Goal: Task Accomplishment & Management: Manage account settings

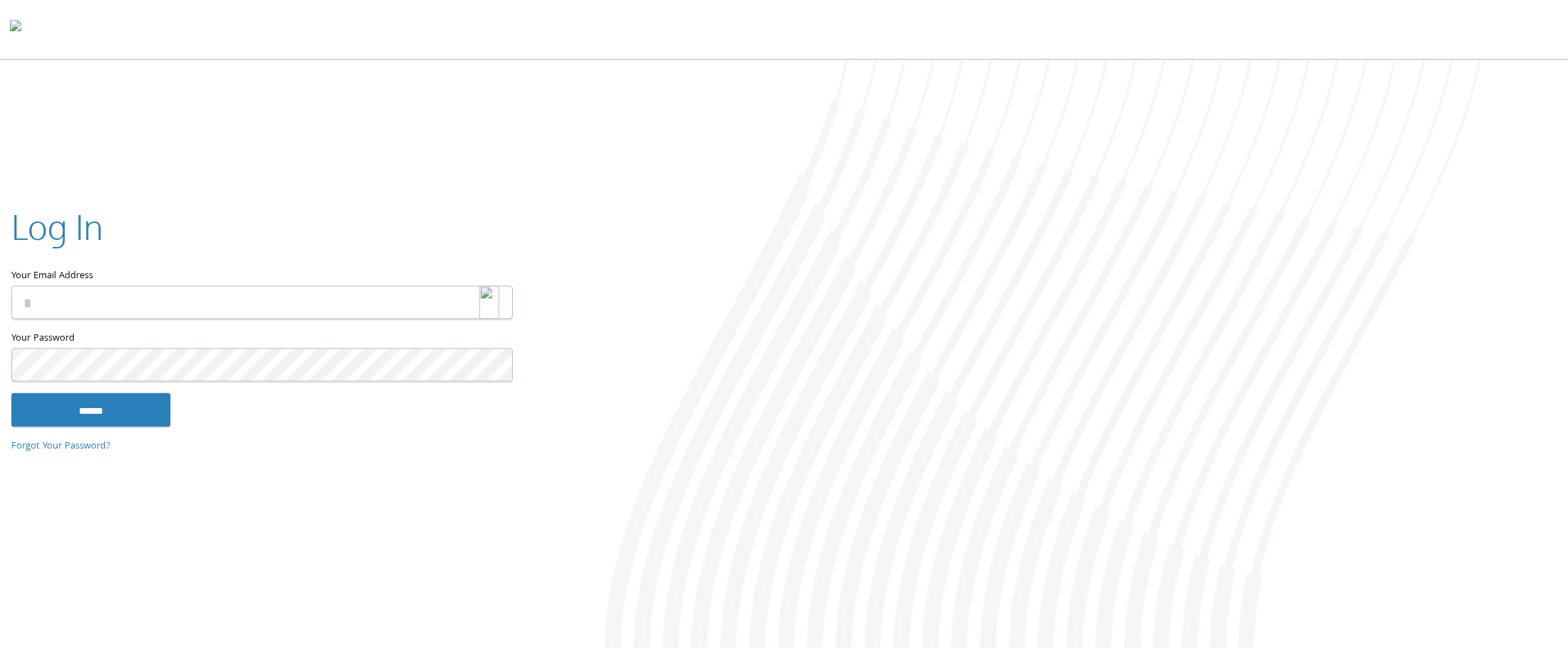
click at [486, 310] on img at bounding box center [488, 302] width 20 height 34
type input "**********"
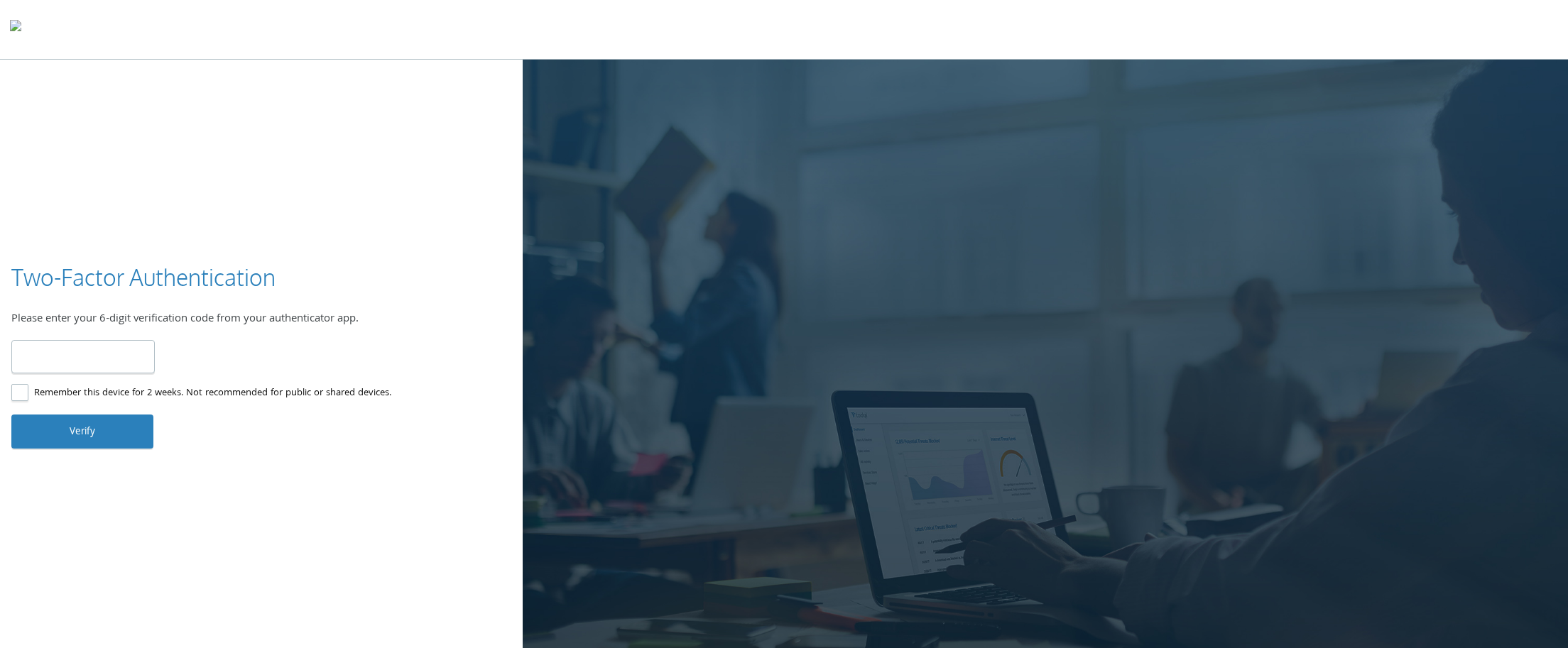
click at [100, 367] on input "number" at bounding box center [83, 357] width 143 height 34
type input "******"
